Goal: Information Seeking & Learning: Check status

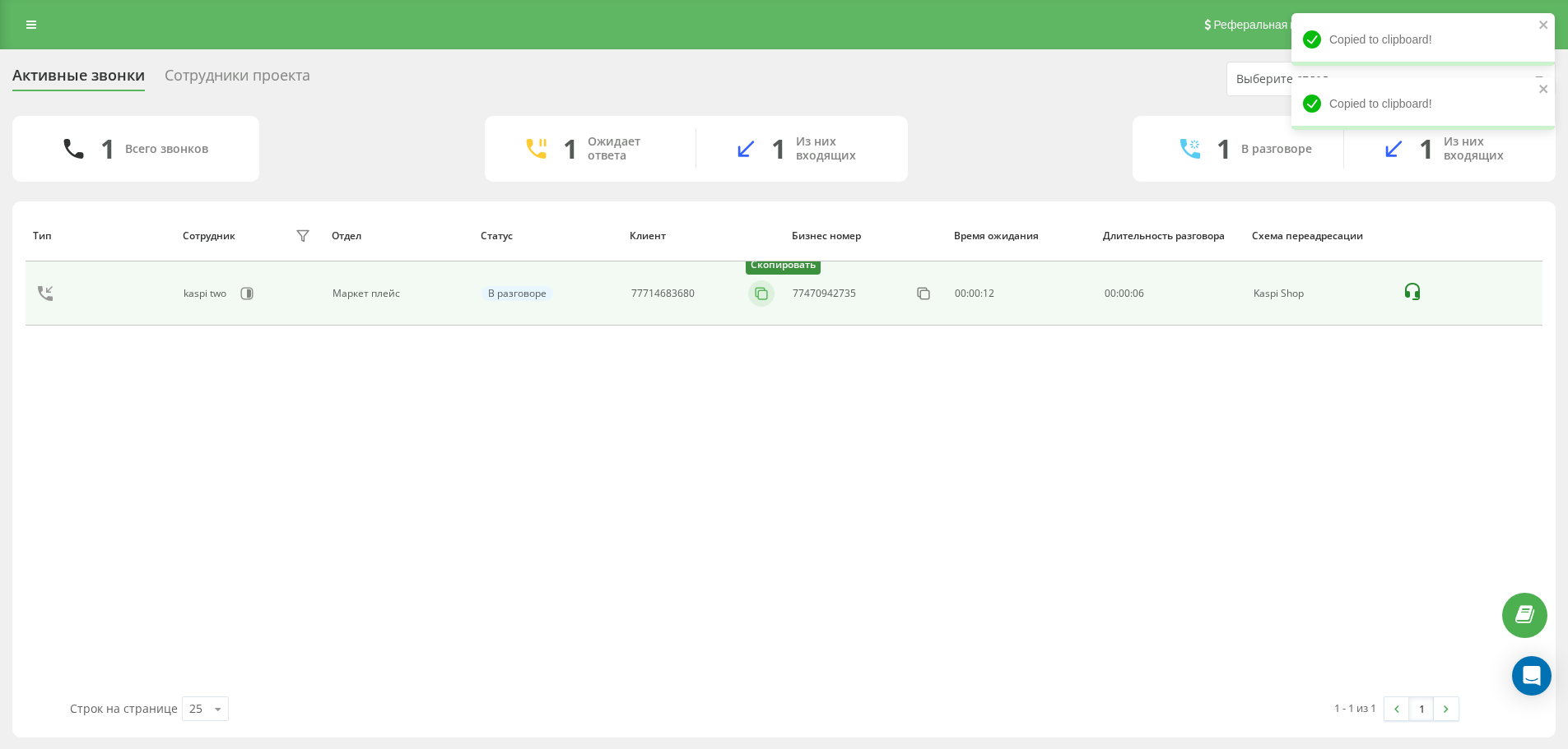
click at [765, 301] on icon at bounding box center [761, 293] width 17 height 17
click at [763, 295] on icon at bounding box center [761, 293] width 17 height 17
click at [756, 295] on icon at bounding box center [761, 293] width 17 height 17
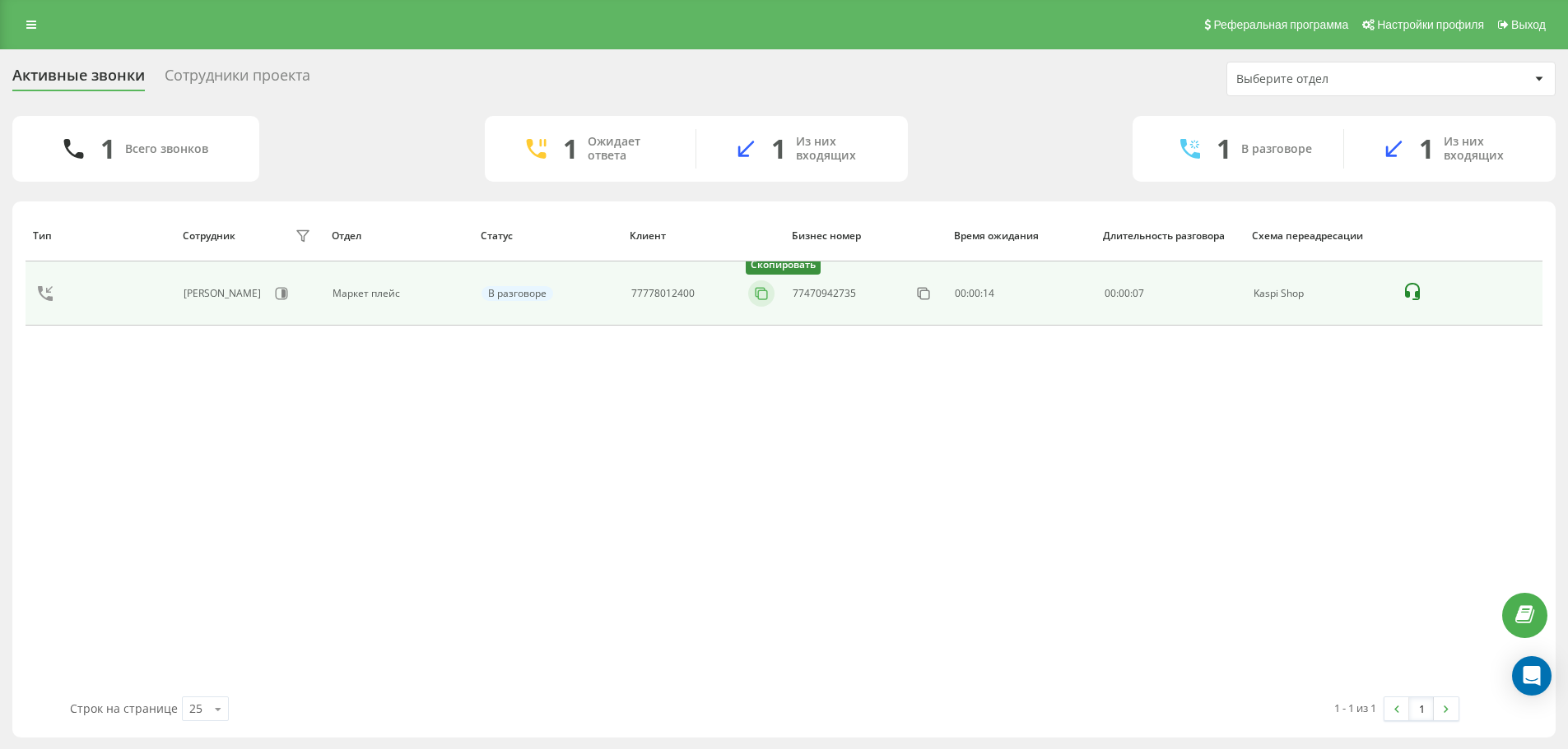
click at [764, 296] on icon at bounding box center [761, 293] width 17 height 17
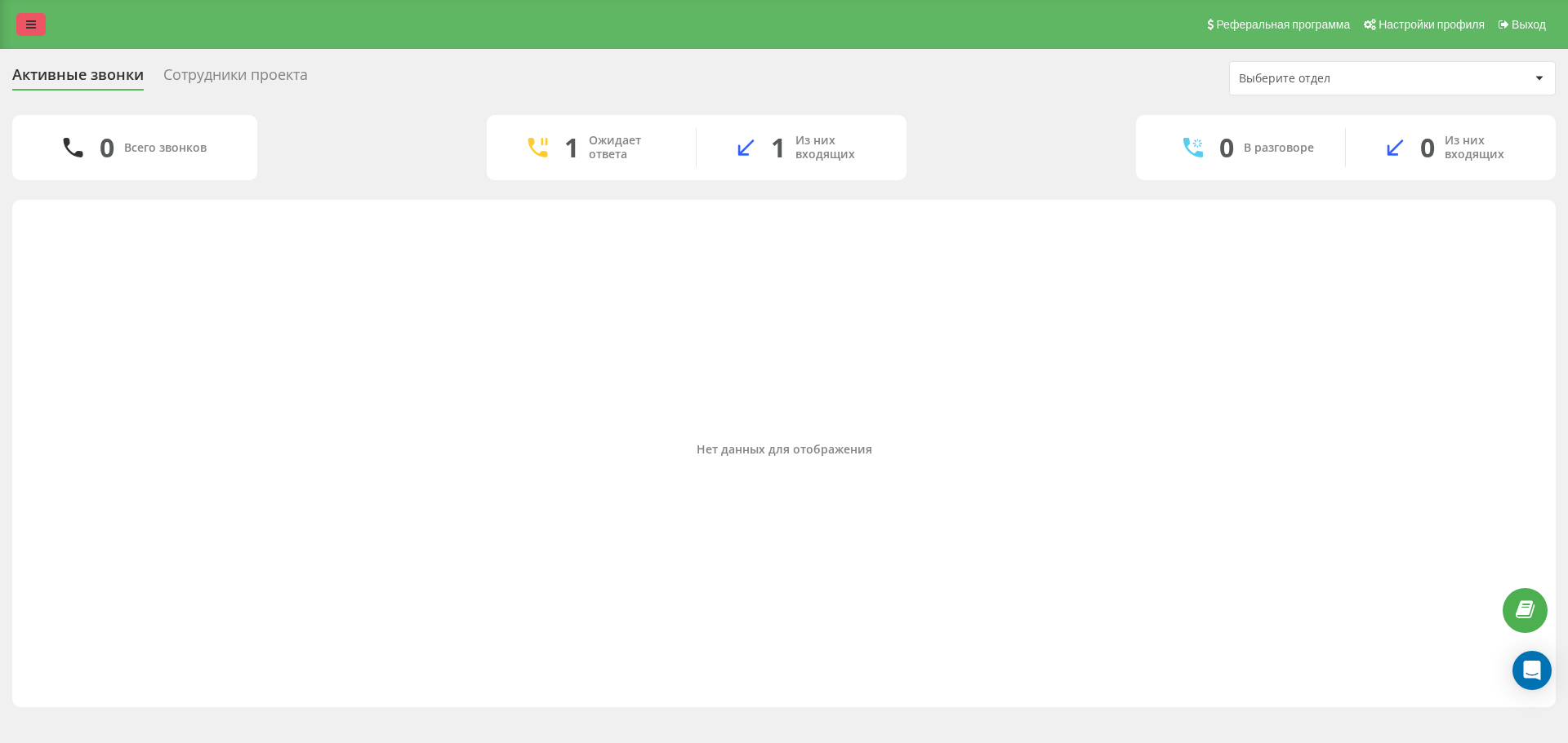
click at [28, 33] on link at bounding box center [31, 25] width 29 height 23
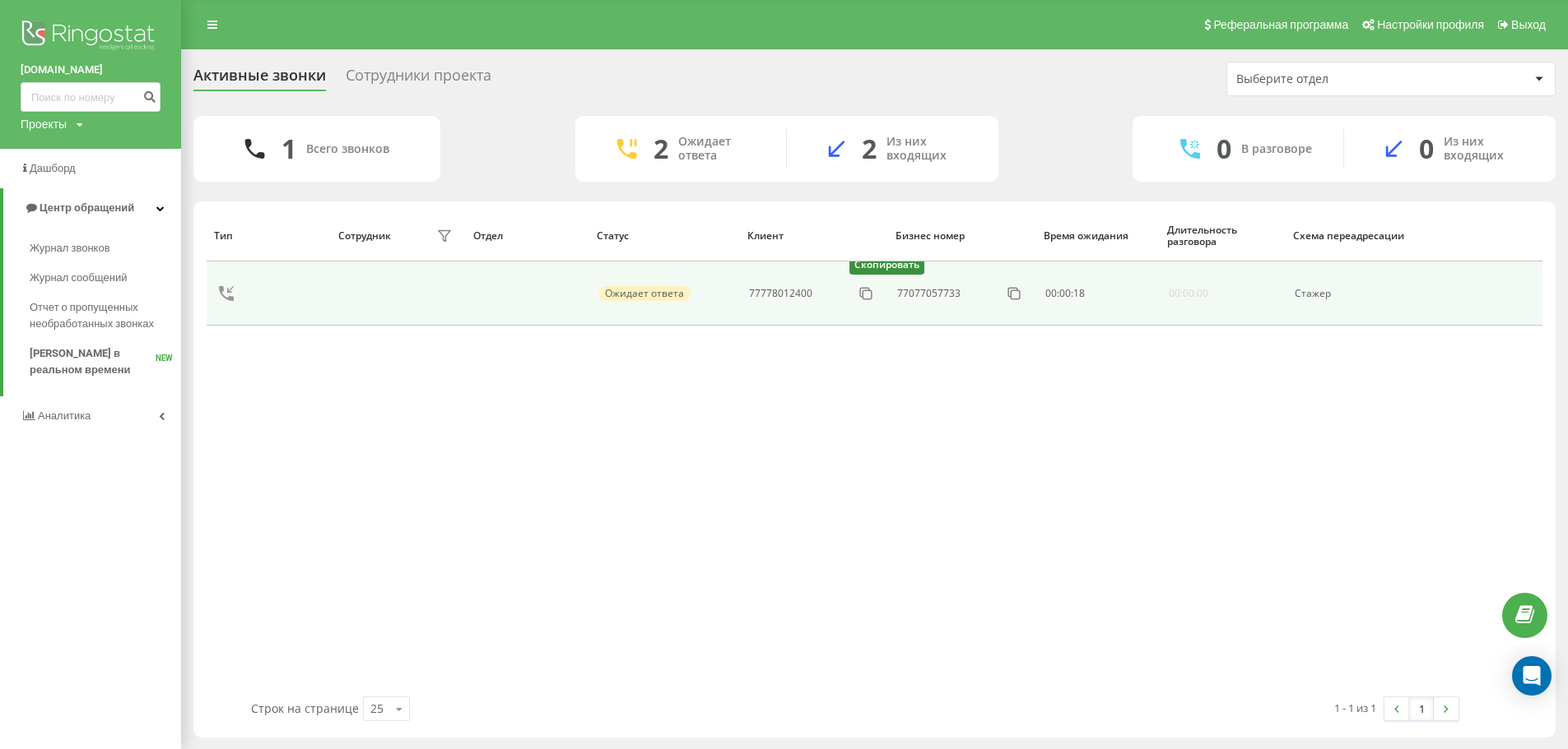
drag, startPoint x: 867, startPoint y: 292, endPoint x: 867, endPoint y: 277, distance: 15.0
click at [0, 0] on icon at bounding box center [0, 0] width 0 height 0
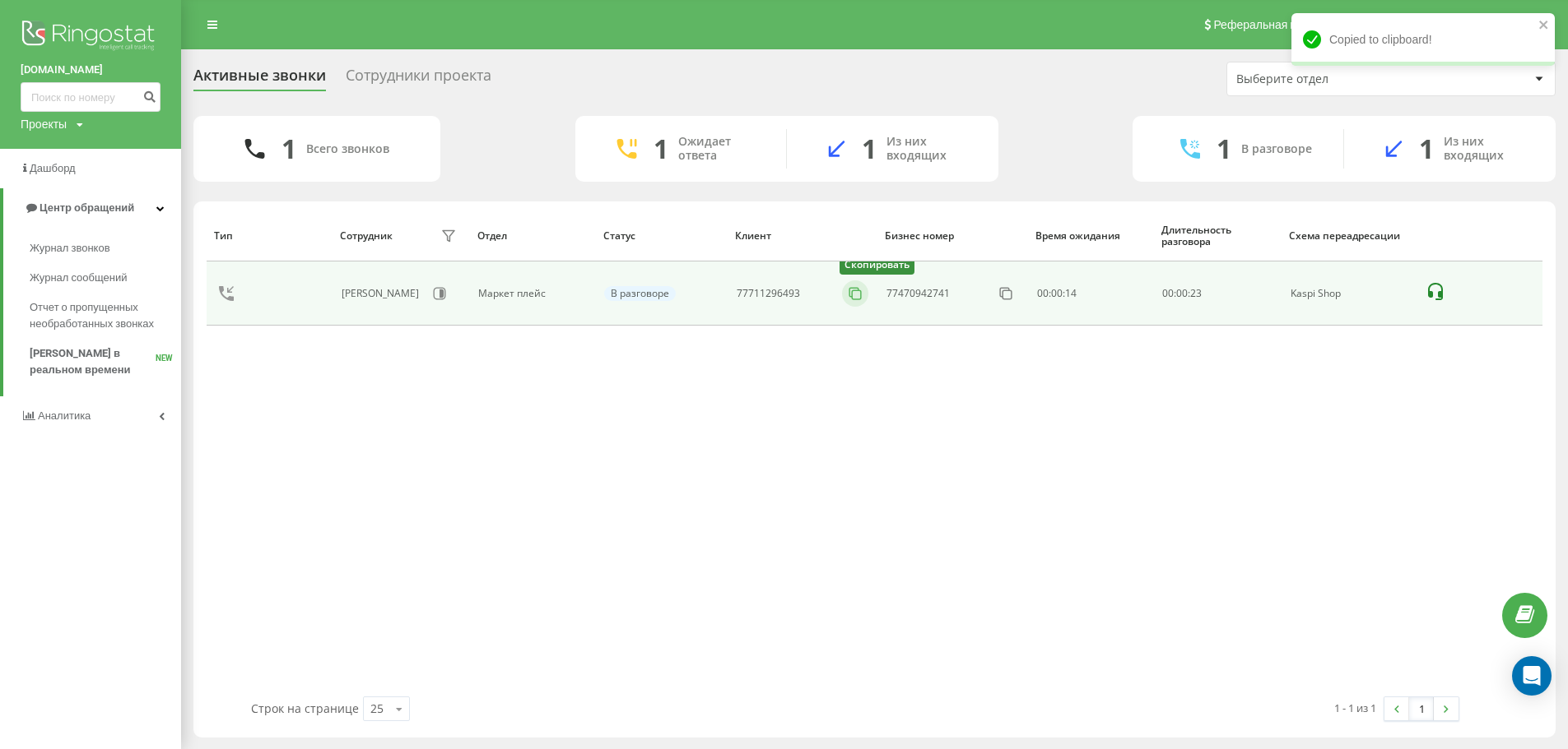
click at [853, 294] on icon at bounding box center [855, 293] width 17 height 17
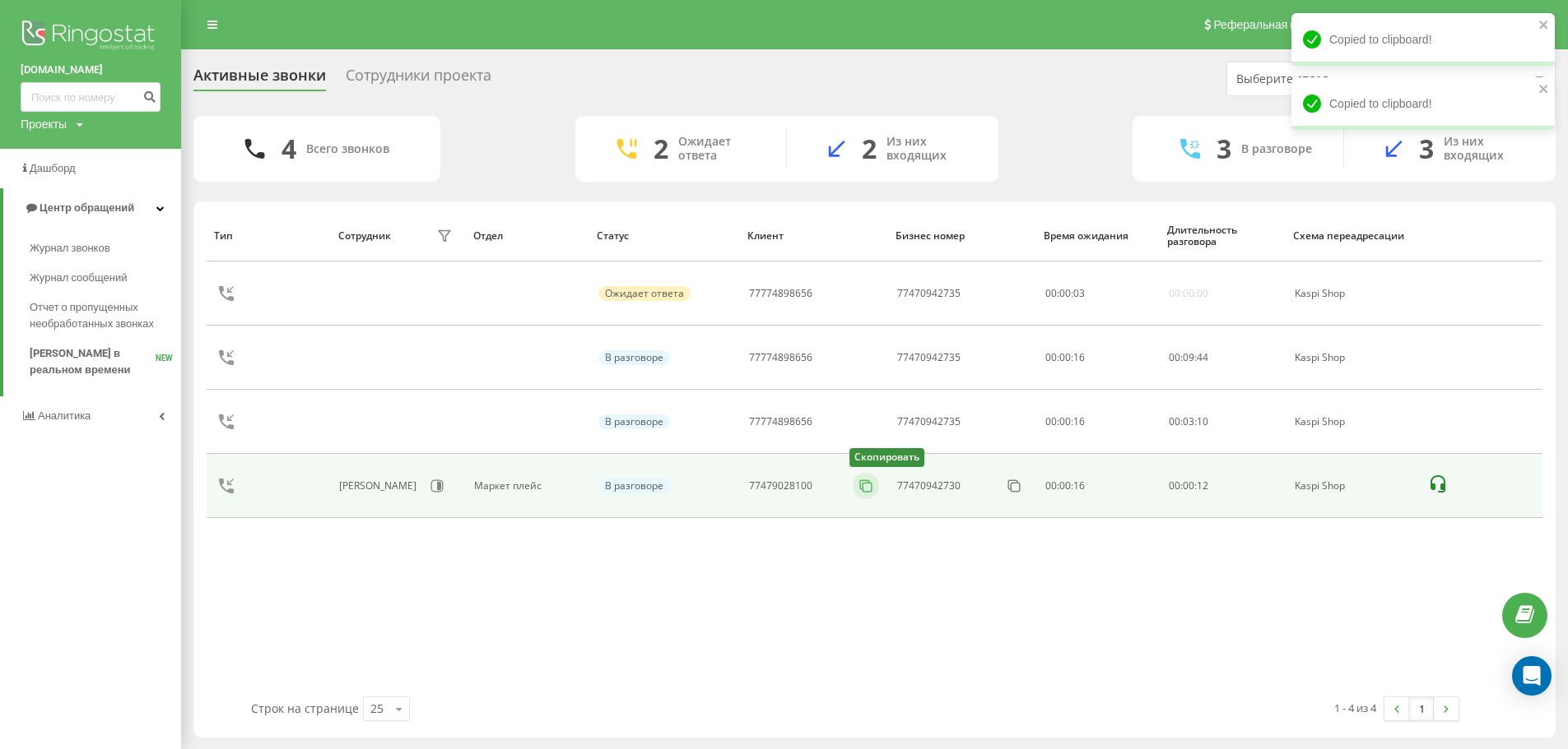
click at [855, 482] on button at bounding box center [865, 485] width 26 height 18
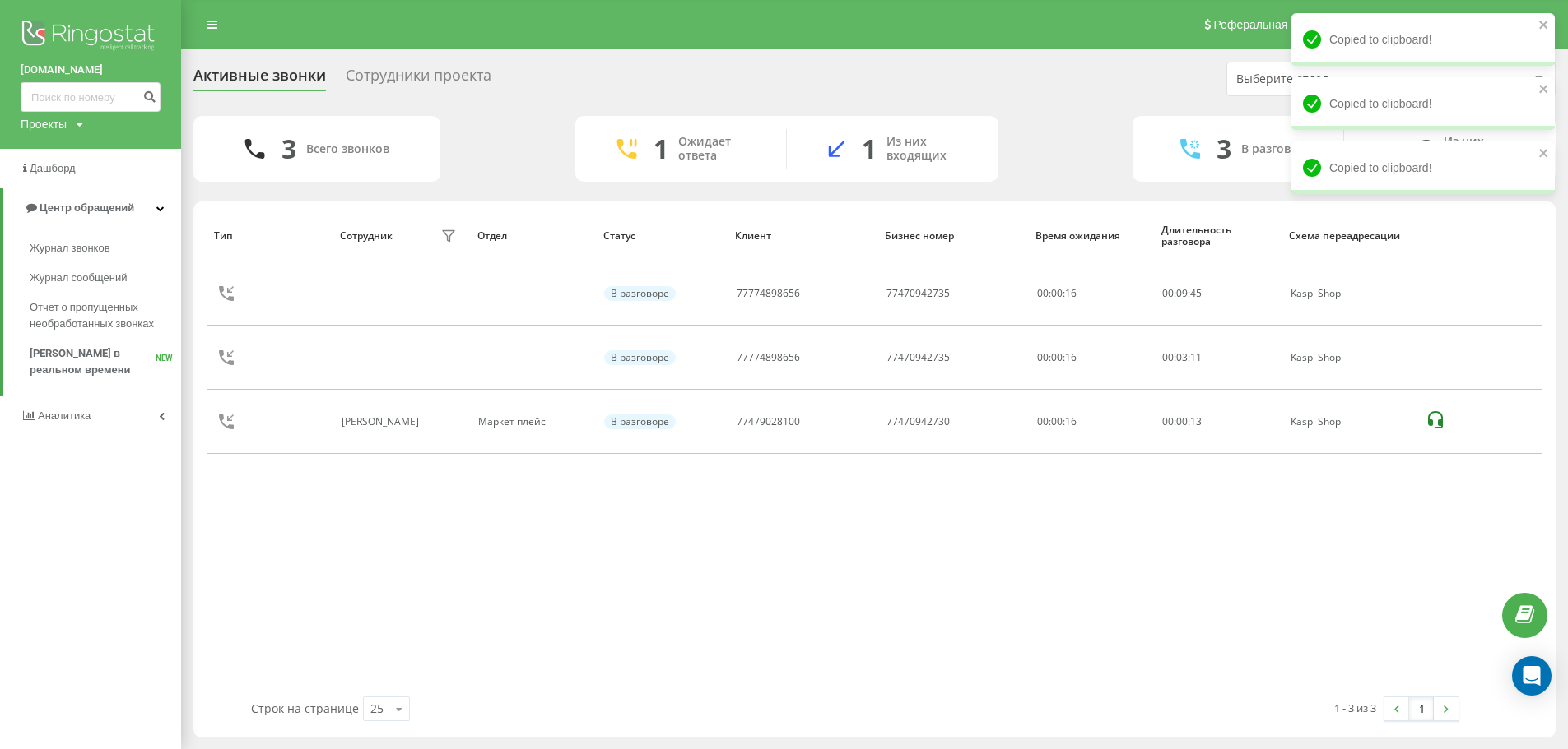
click at [869, 489] on div "Тип Сотрудник фильтра Отдел Статус Клиент Бизнес номер Время ожидания Длительно…" at bounding box center [874, 453] width 1335 height 487
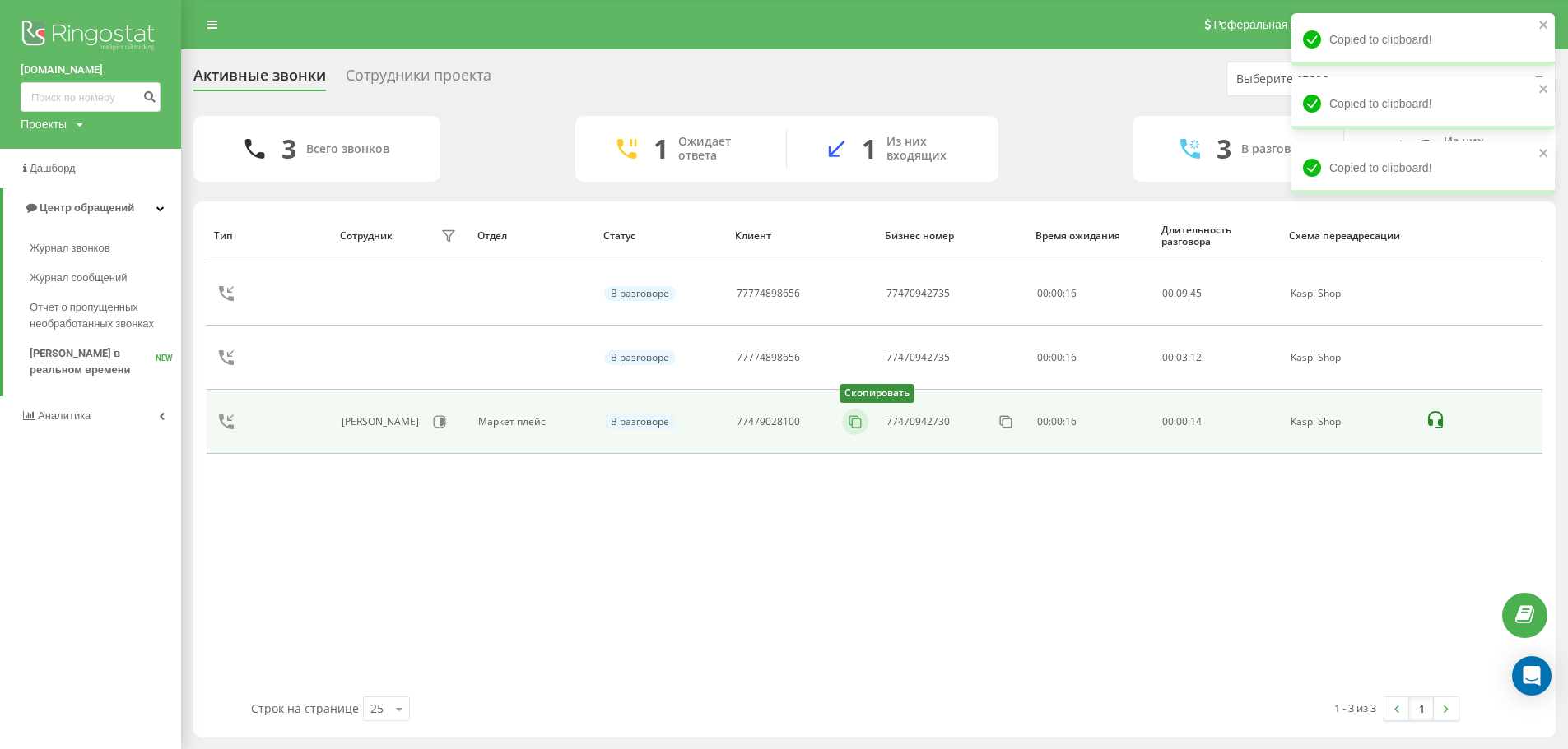
click at [854, 419] on icon at bounding box center [855, 421] width 17 height 17
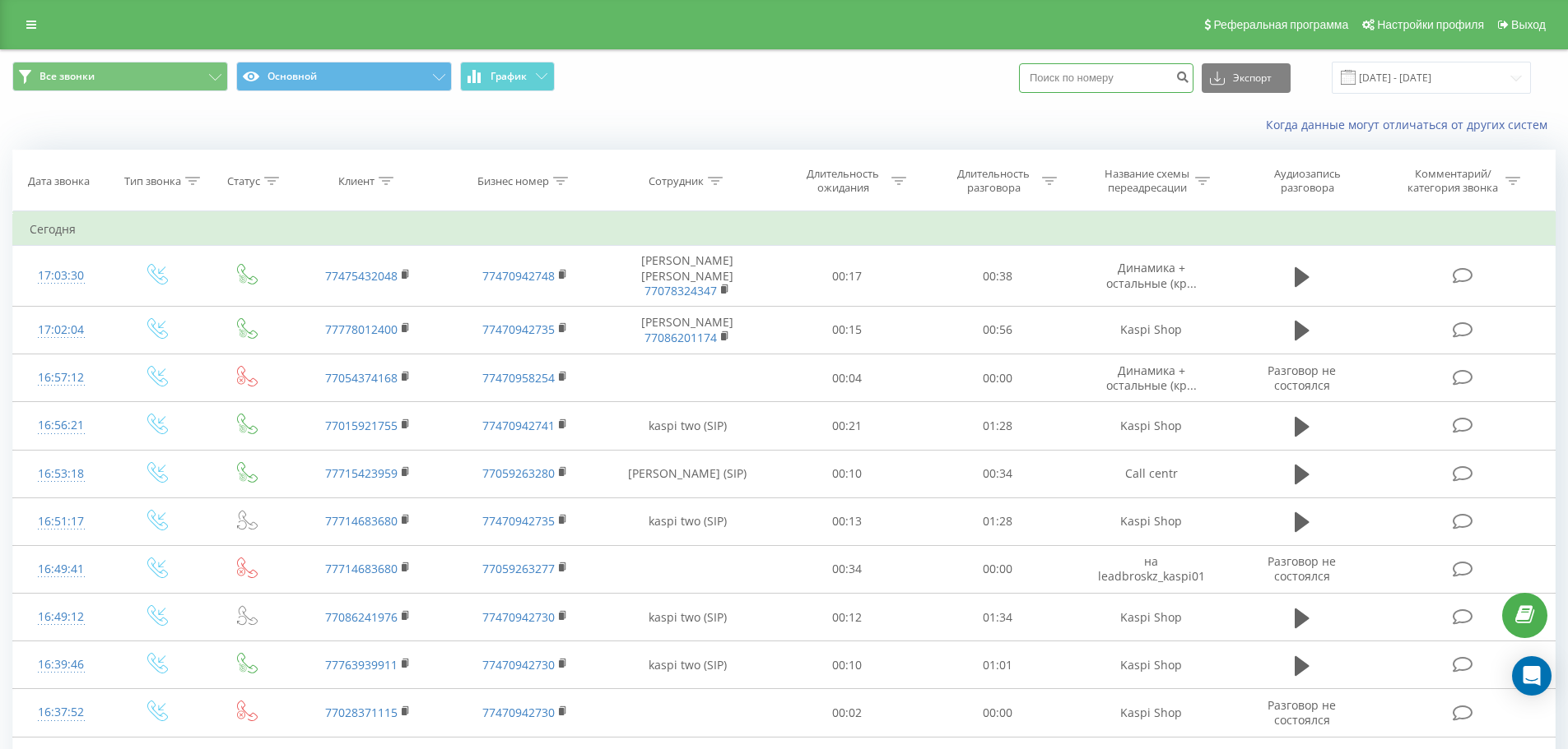
click at [1079, 80] on input at bounding box center [1106, 78] width 174 height 29
paste input "+7 (777) 801-24-00"
click at [1128, 75] on input "+7 (777) 801-24-00" at bounding box center [1106, 78] width 174 height 29
type input "77778012400"
click at [1189, 77] on icon "submit" at bounding box center [1183, 75] width 14 height 10
